Goal: Transaction & Acquisition: Purchase product/service

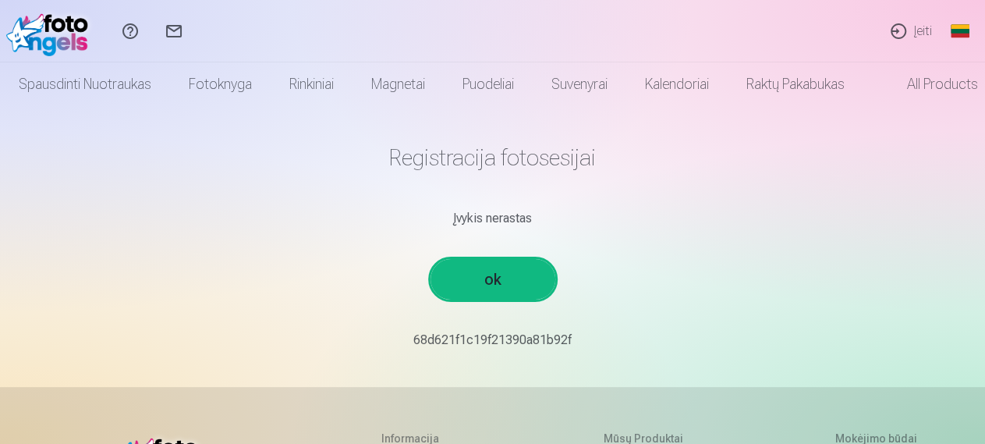
click at [480, 269] on link "ok" at bounding box center [493, 279] width 125 height 41
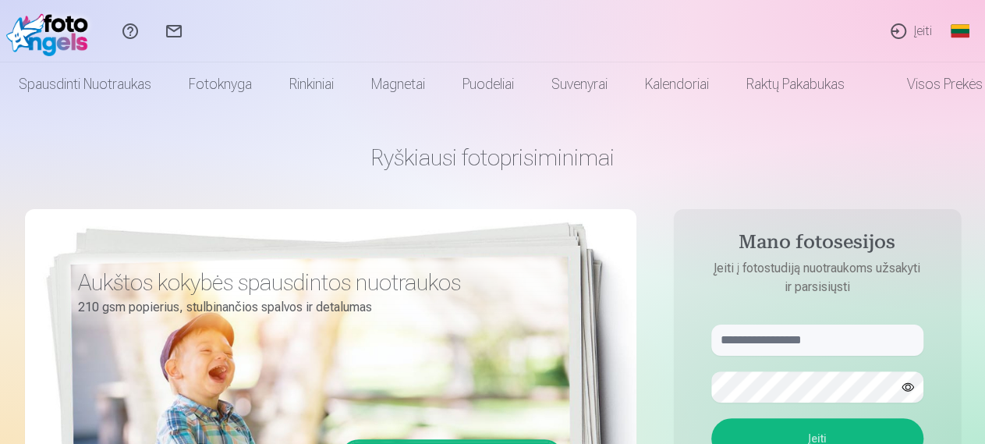
click at [372, 349] on div "Aukštos kokybės spausdintos nuotraukos 210 gsm popierius, stulbinančios spalvos…" at bounding box center [331, 423] width 612 height 429
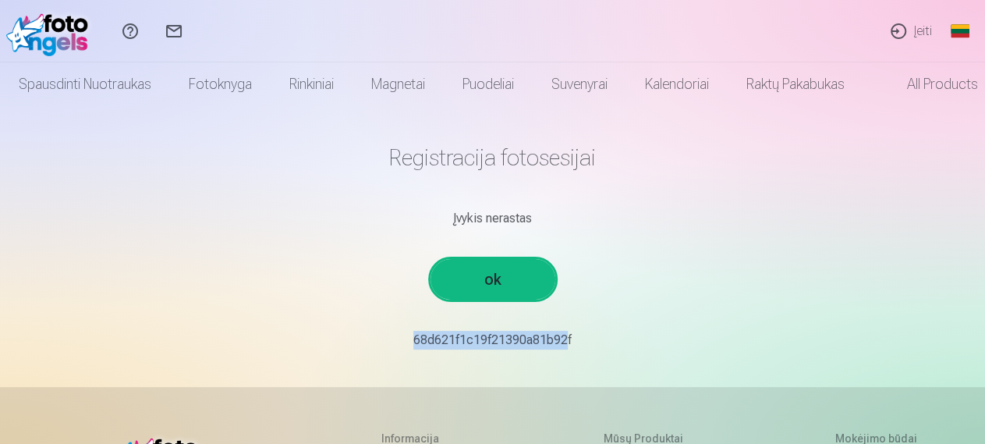
drag, startPoint x: 398, startPoint y: 339, endPoint x: 552, endPoint y: 347, distance: 154.7
click at [552, 347] on p "68d621f1c19f21390a81b92f￼￼" at bounding box center [492, 340] width 911 height 19
copy p "68d621f1c19f21390a81b92"
click at [493, 287] on link "ok" at bounding box center [493, 279] width 125 height 41
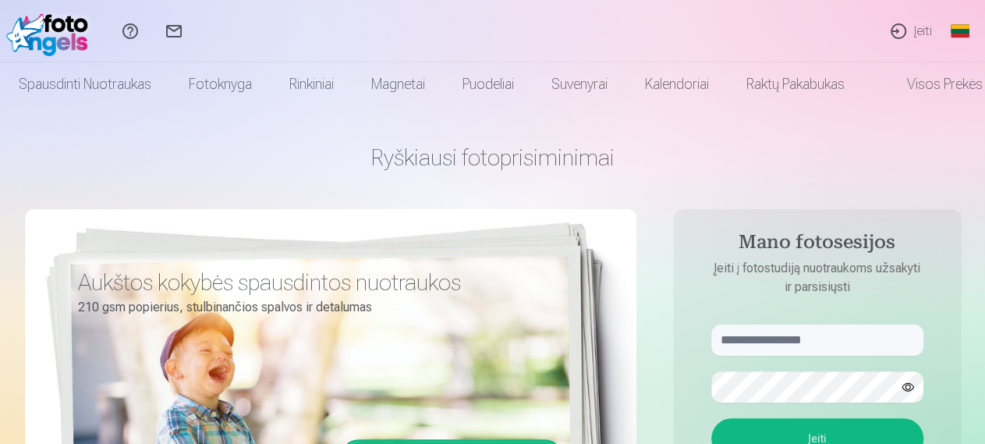
click at [648, 243] on div "Ryškiausi fotoprisiminimai Aukštos kokybės spausdintos nuotraukos 210 gsm popie…" at bounding box center [493, 390] width 936 height 569
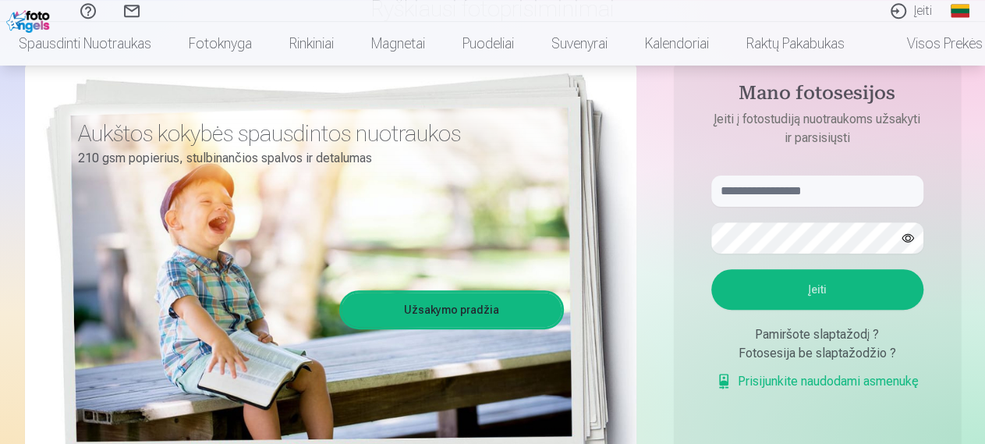
scroll to position [162, 0]
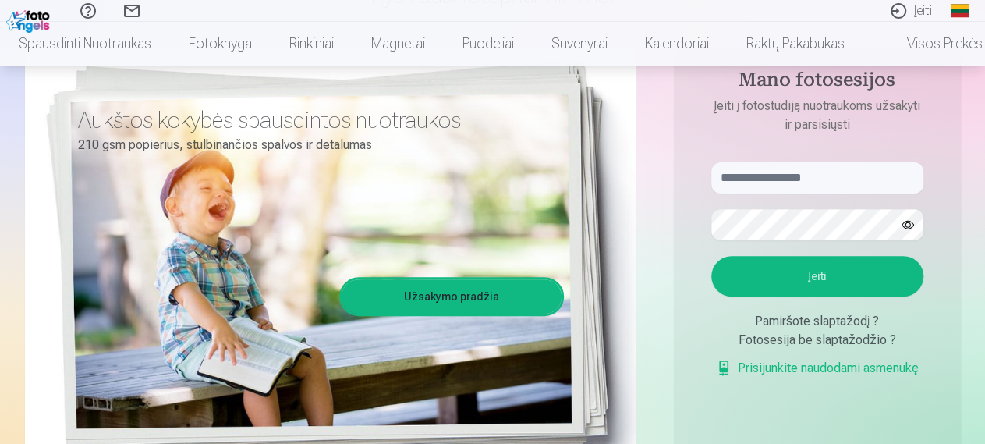
click at [454, 289] on link "Užsakymo pradžia" at bounding box center [452, 296] width 220 height 34
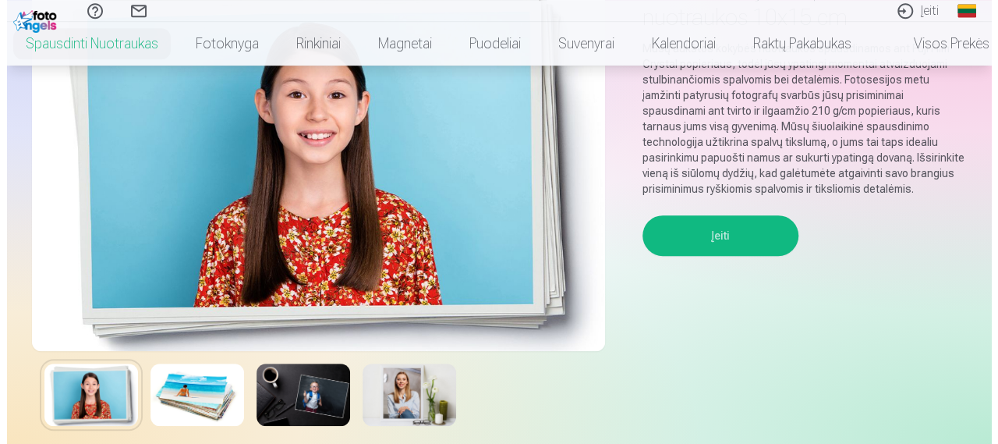
scroll to position [162, 0]
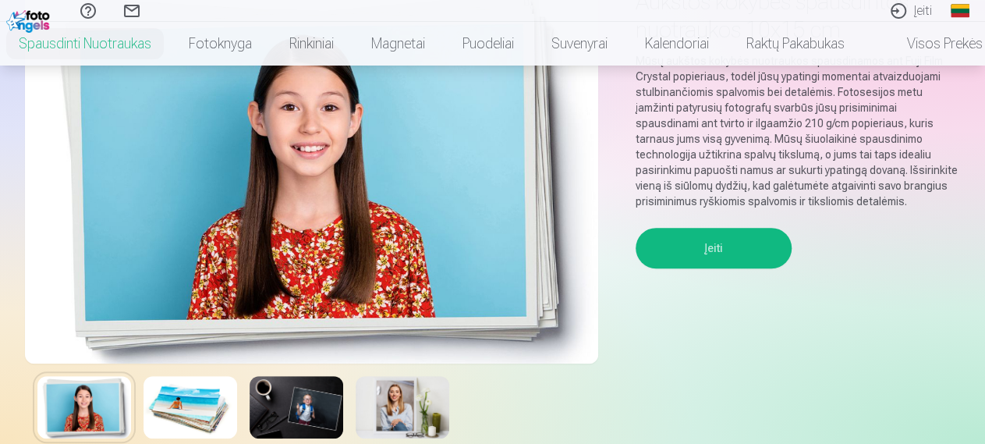
click at [686, 240] on button "Įeiti" at bounding box center [714, 248] width 156 height 41
